Goal: Information Seeking & Learning: Learn about a topic

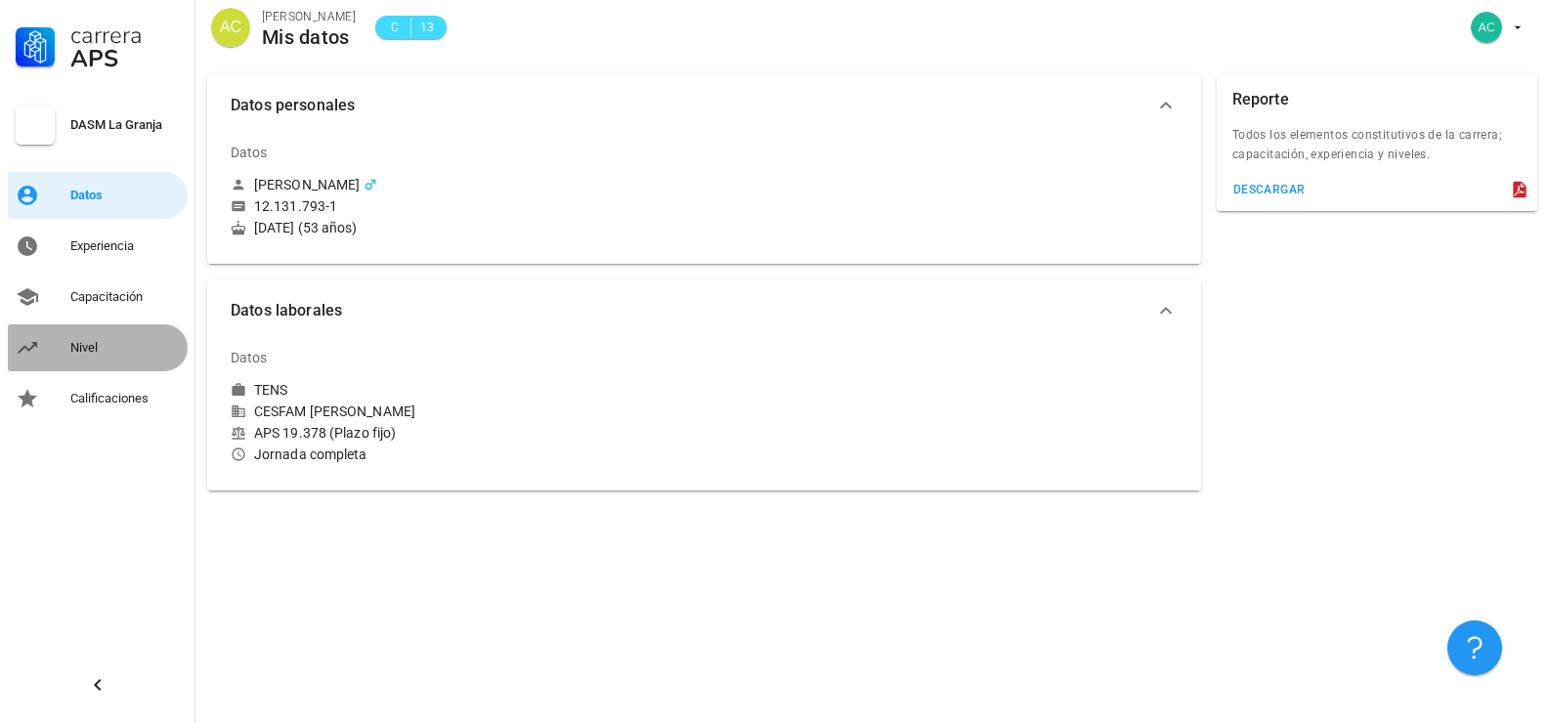
click at [88, 345] on div "Nivel" at bounding box center [124, 348] width 109 height 16
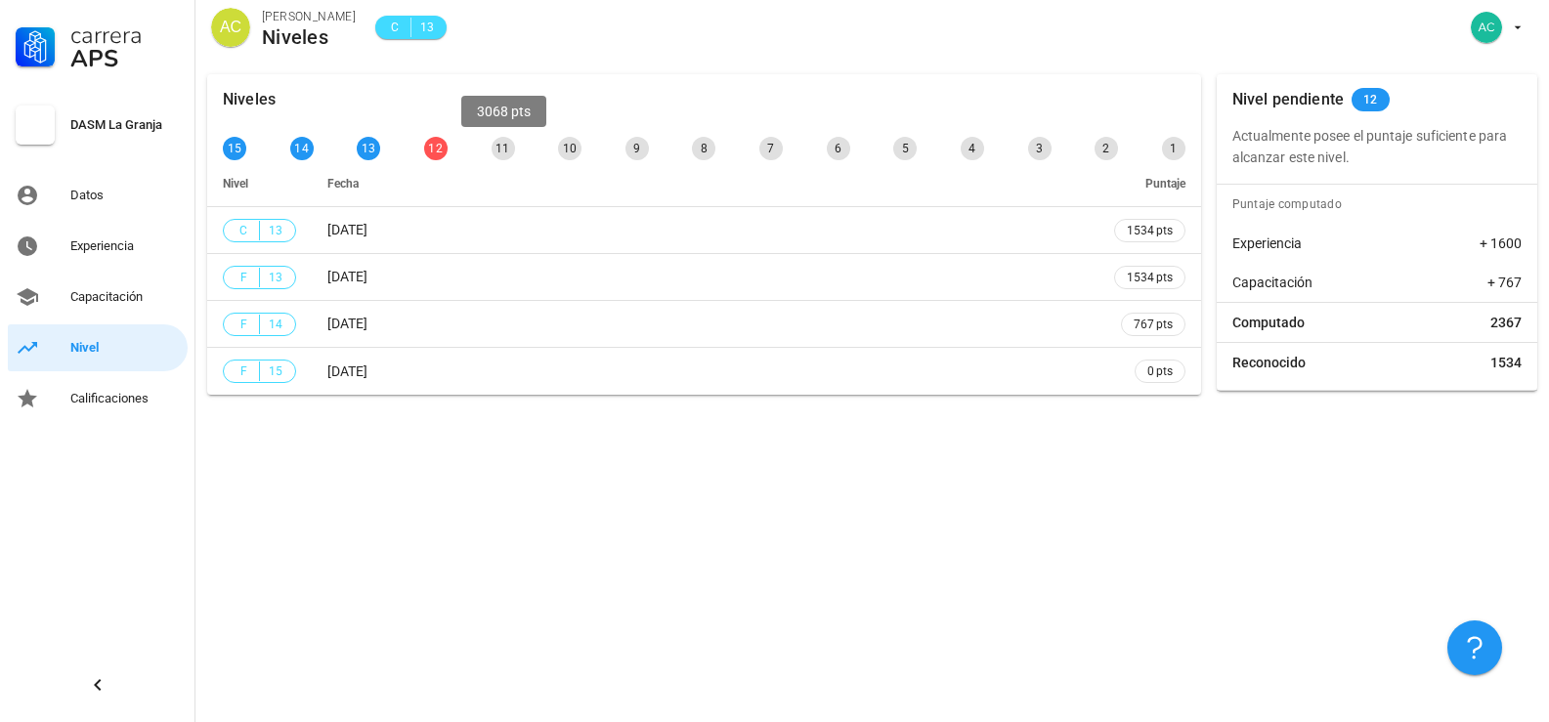
click at [498, 153] on div "11" at bounding box center [503, 148] width 23 height 23
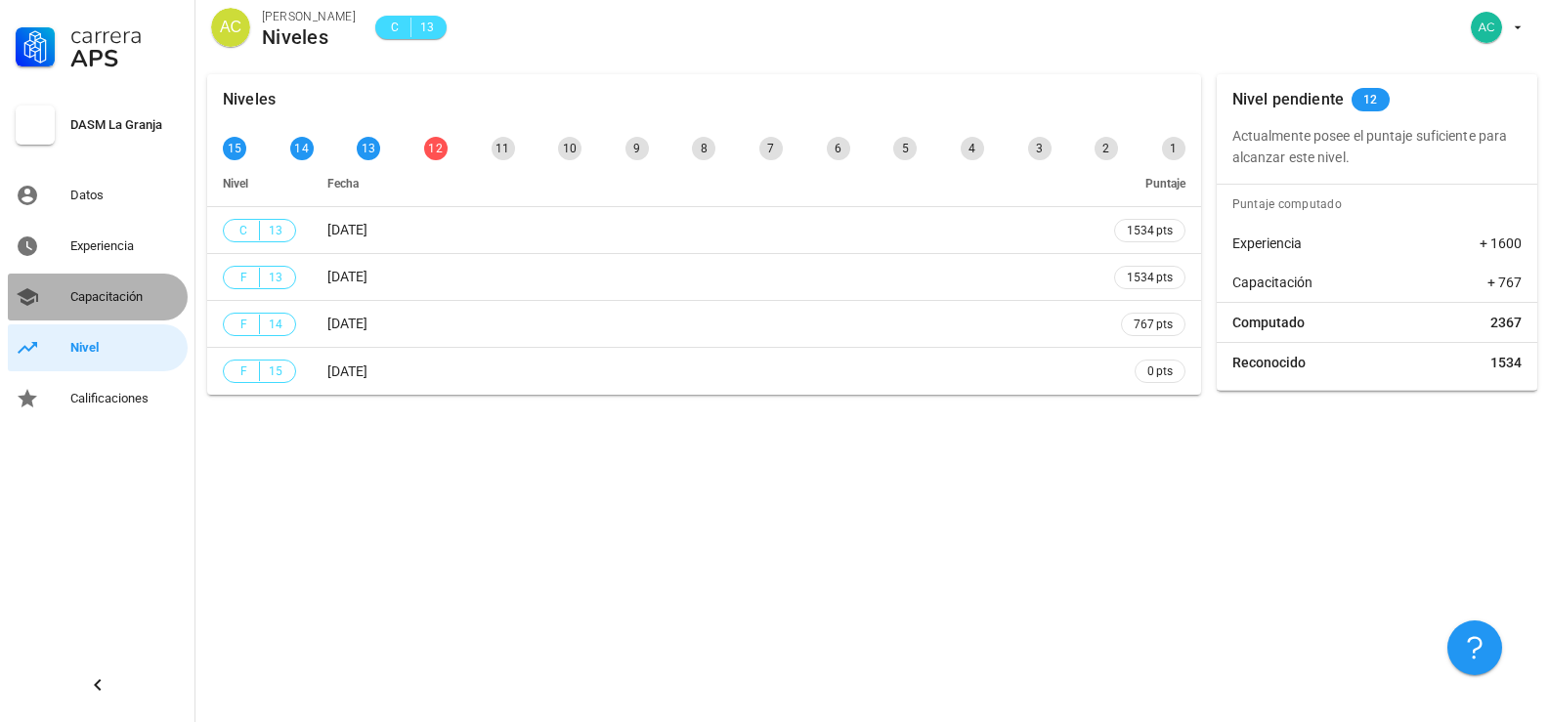
click at [113, 301] on div "Capacitación" at bounding box center [124, 297] width 109 height 16
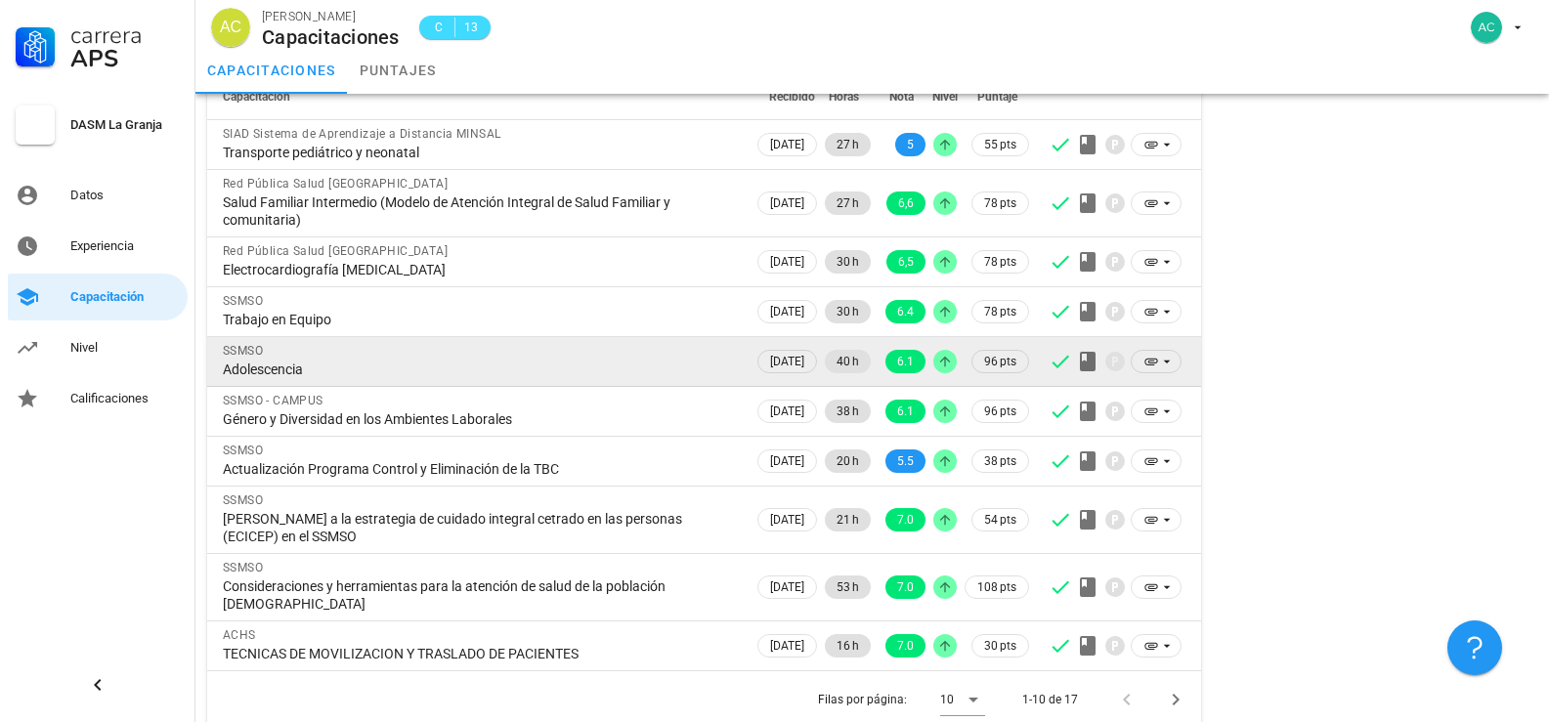
scroll to position [179, 0]
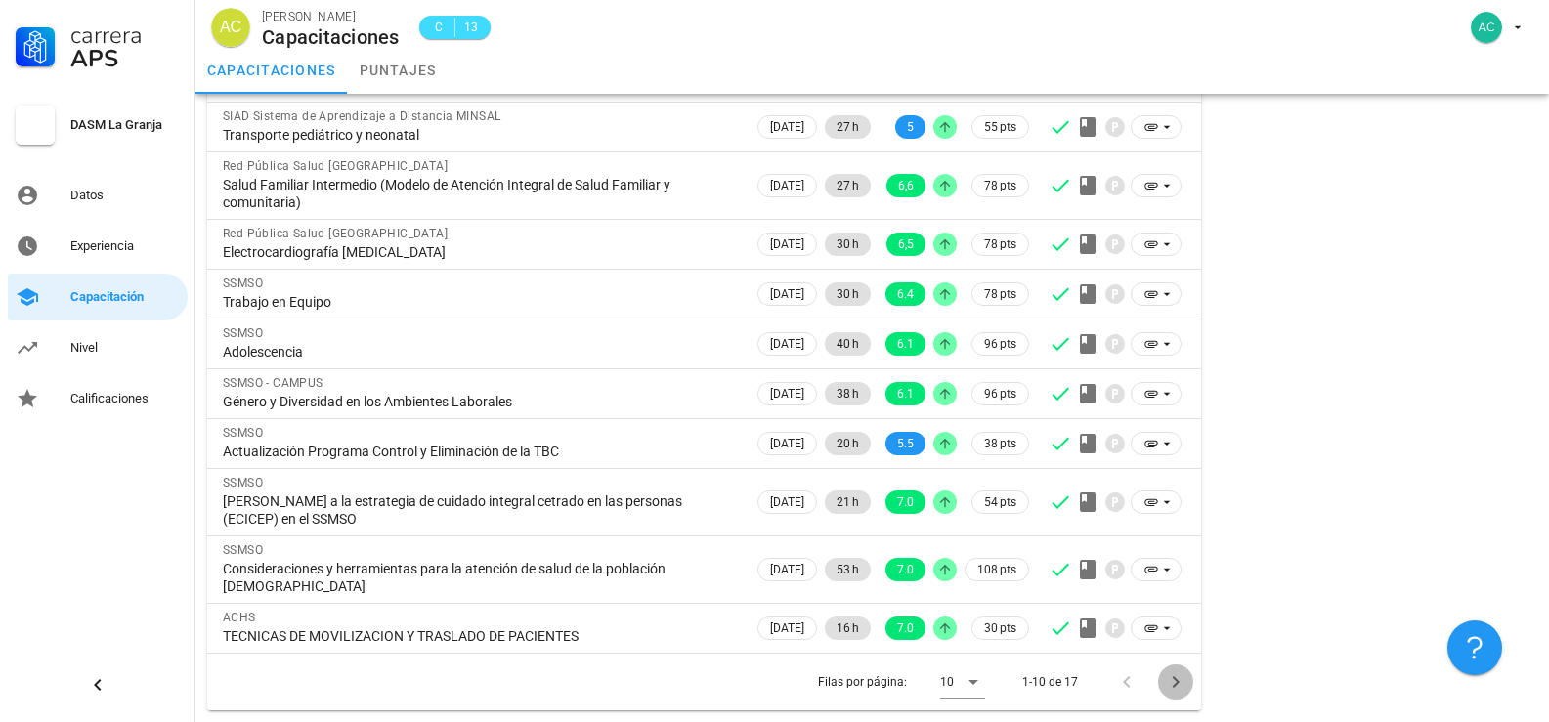
click at [1182, 676] on icon "Página siguiente" at bounding box center [1175, 681] width 23 height 23
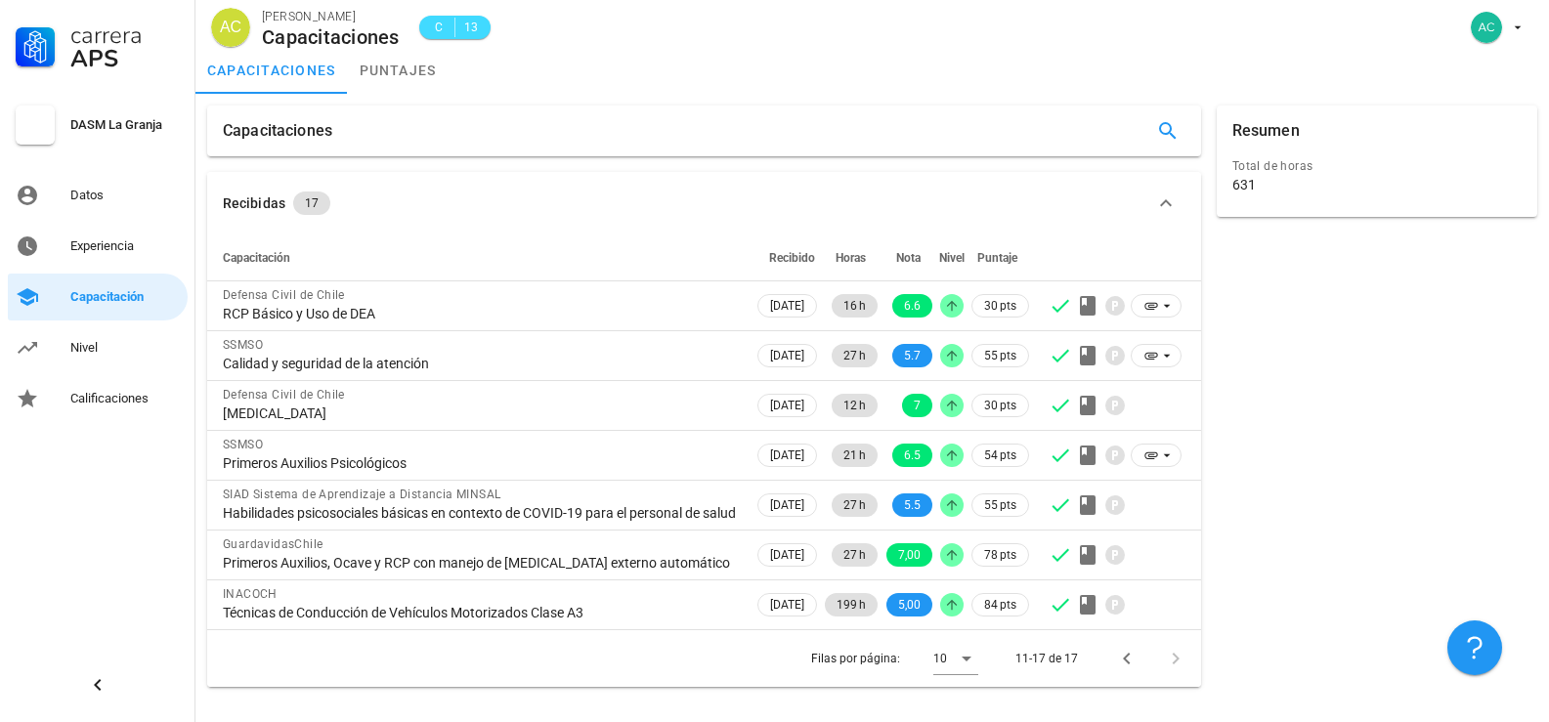
scroll to position [0, 0]
click at [1126, 664] on icon "Página anterior" at bounding box center [1126, 659] width 7 height 12
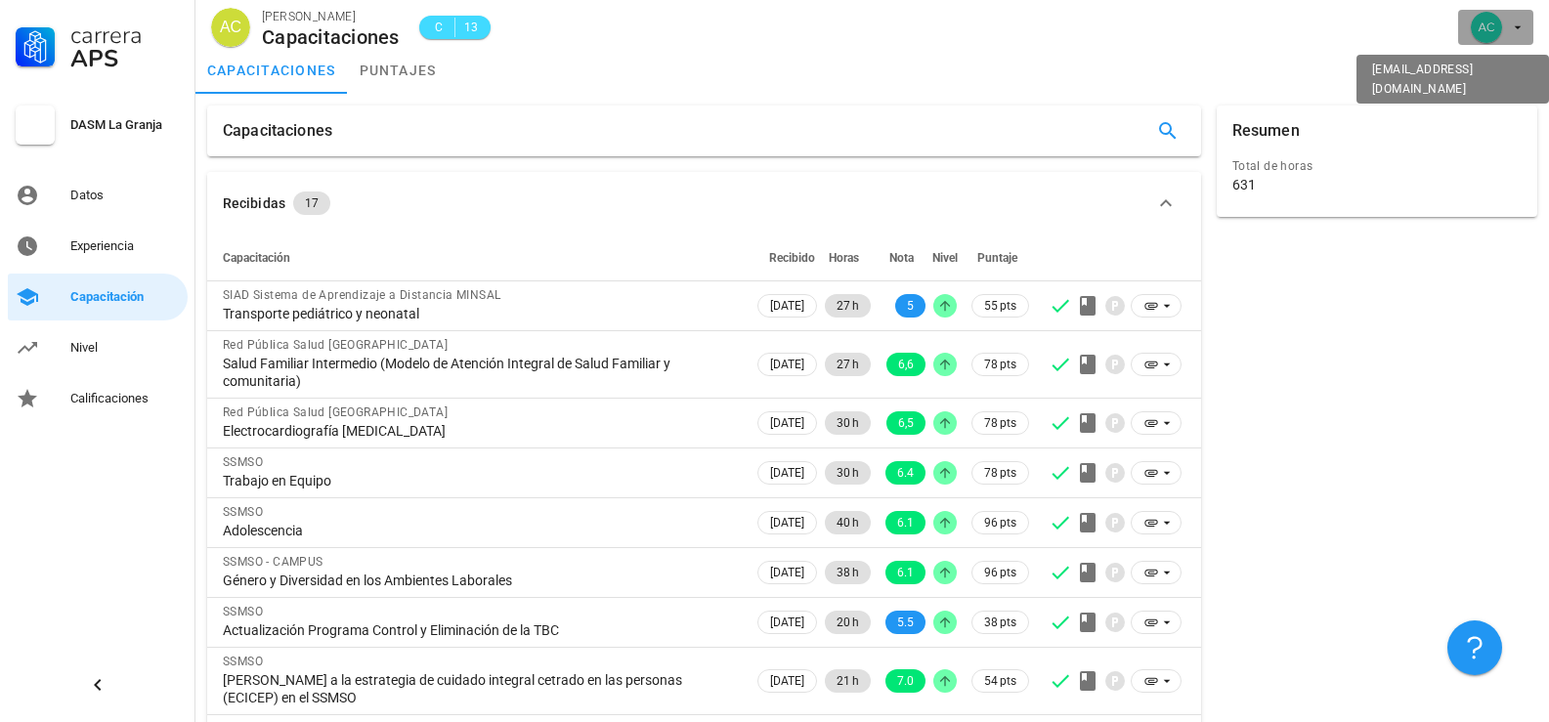
click at [1496, 32] on div "avatar" at bounding box center [1486, 27] width 31 height 31
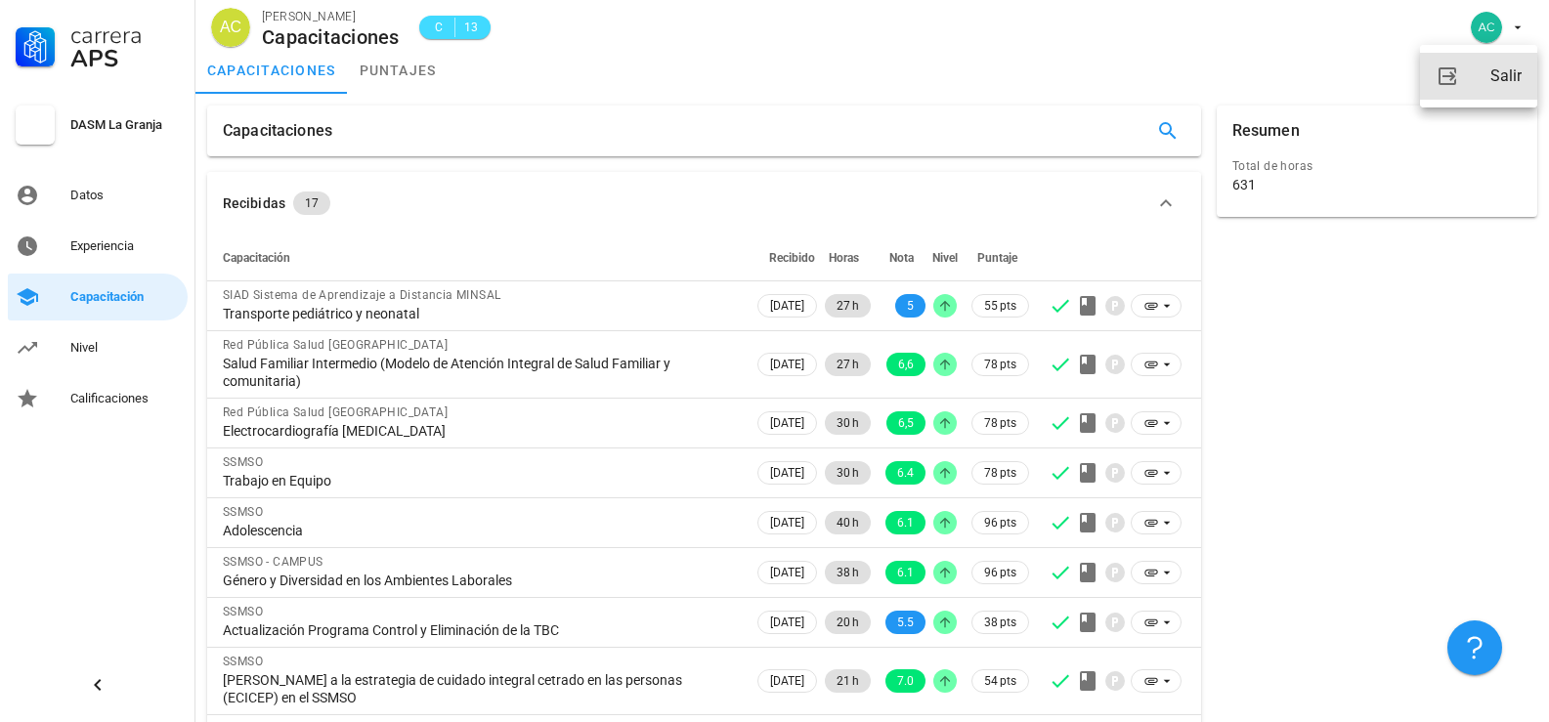
click at [1507, 74] on div "Salir" at bounding box center [1505, 76] width 31 height 39
